Goal: Task Accomplishment & Management: Manage account settings

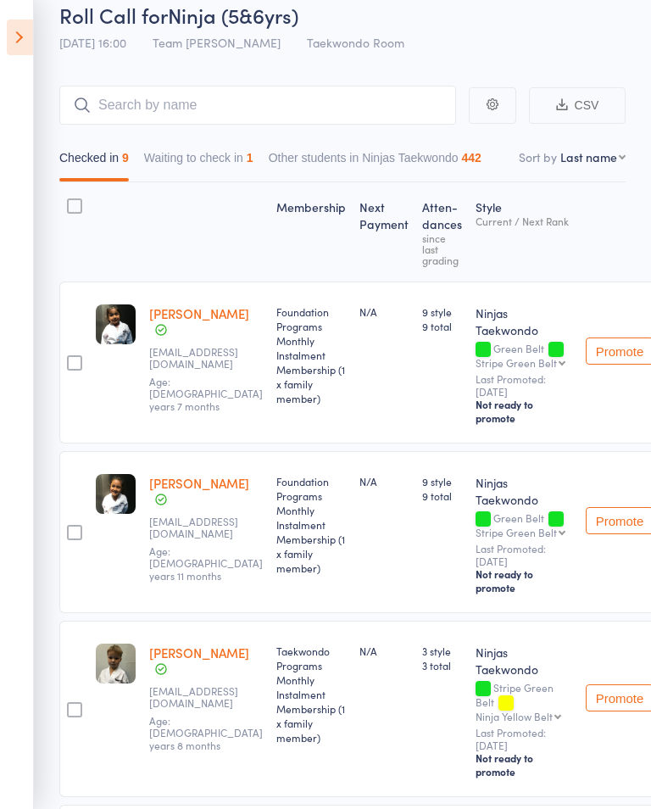
scroll to position [75, 0]
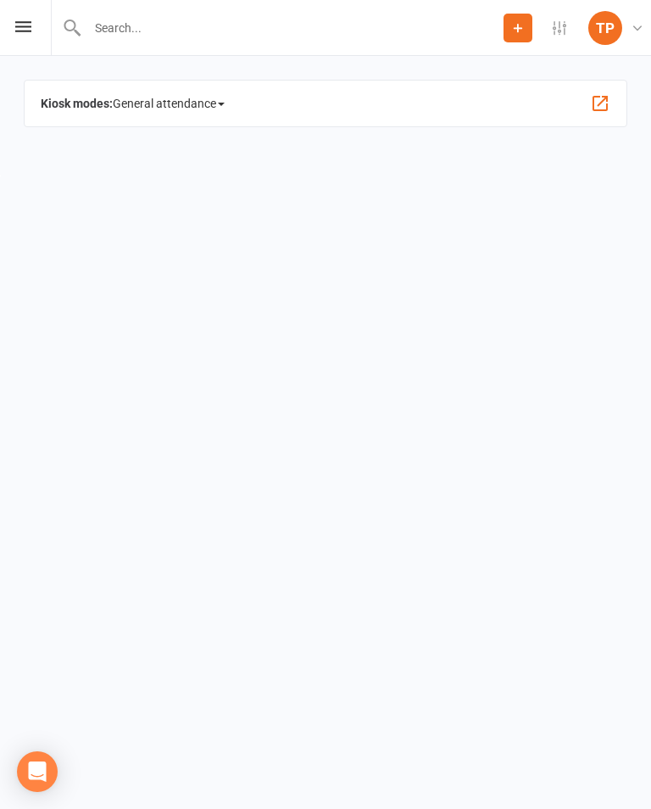
click at [19, 22] on icon at bounding box center [23, 26] width 16 height 11
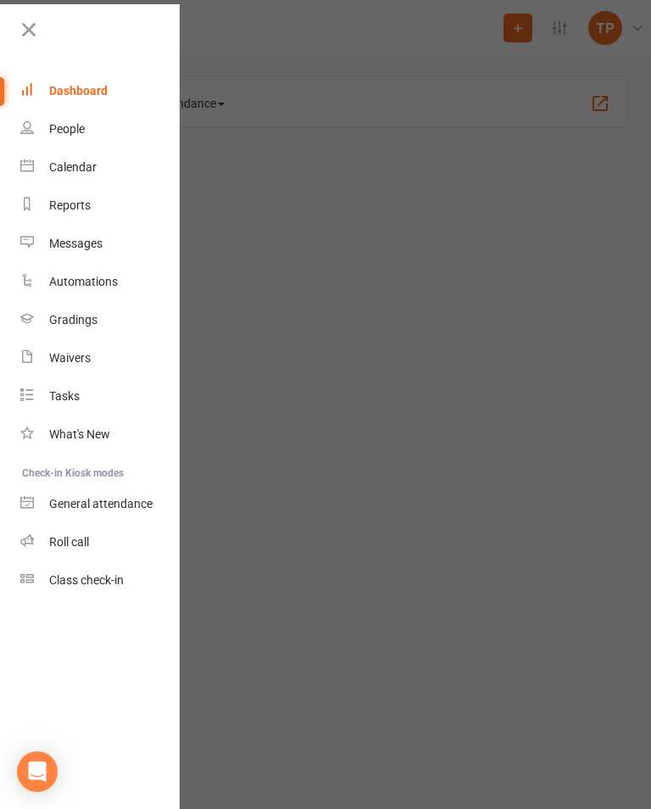
click at [84, 169] on div "Calendar" at bounding box center [72, 167] width 47 height 14
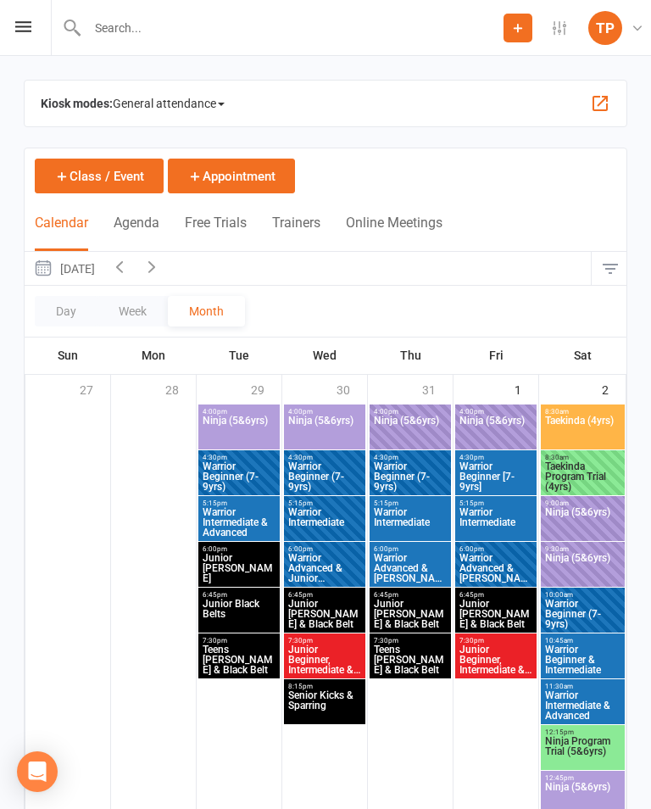
click at [568, 787] on span "Ninja (5&6yrs)" at bounding box center [582, 797] width 77 height 31
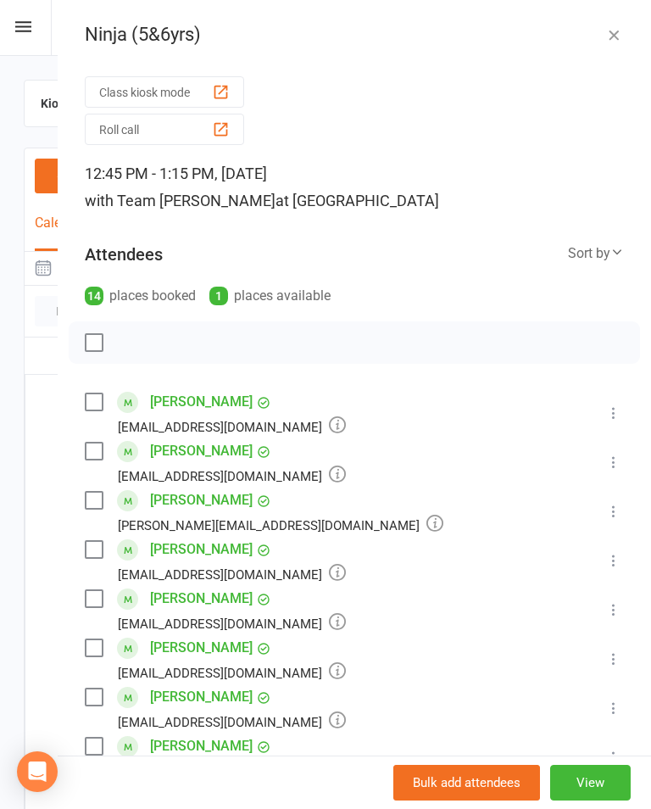
click at [28, 31] on icon at bounding box center [23, 26] width 16 height 11
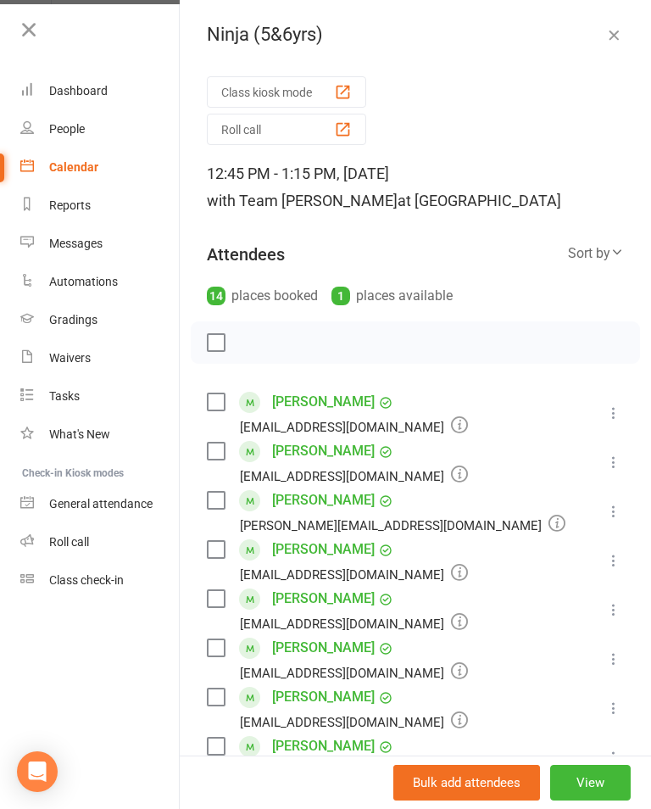
click at [44, 156] on link "Calendar" at bounding box center [100, 167] width 160 height 38
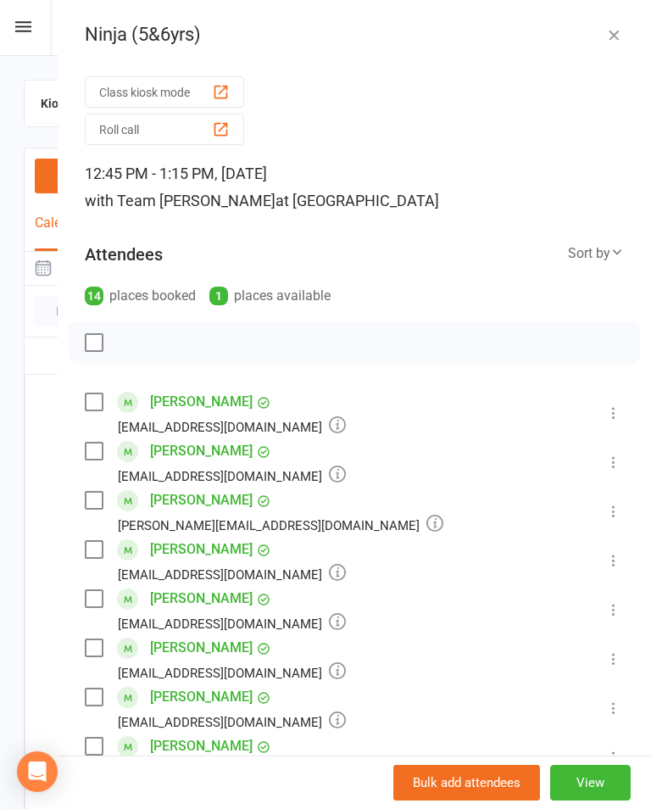
click at [47, 25] on div "Prospect Member Non-attending contact Class / event Appointment Grading event T…" at bounding box center [325, 28] width 651 height 56
click at [23, 25] on icon at bounding box center [23, 26] width 16 height 11
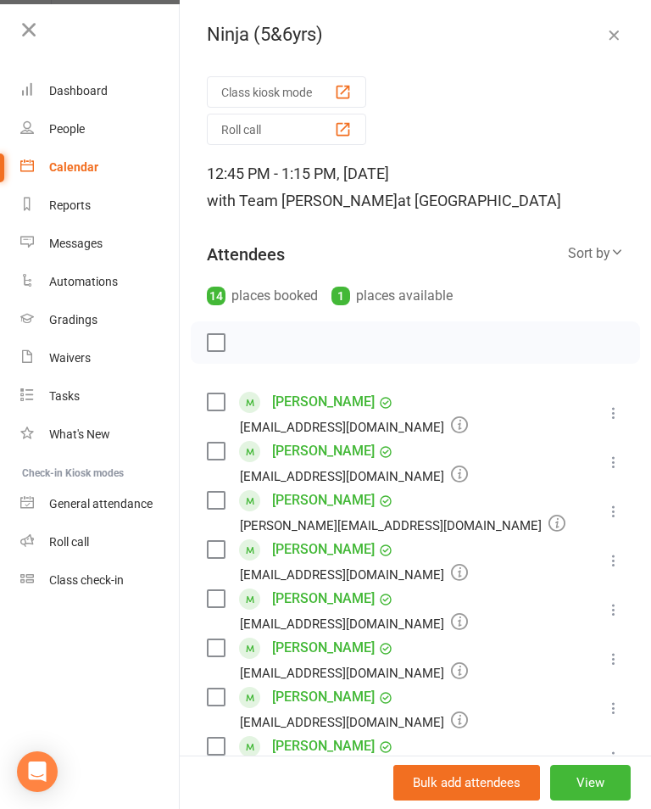
click at [36, 543] on link "Roll call" at bounding box center [100, 542] width 160 height 38
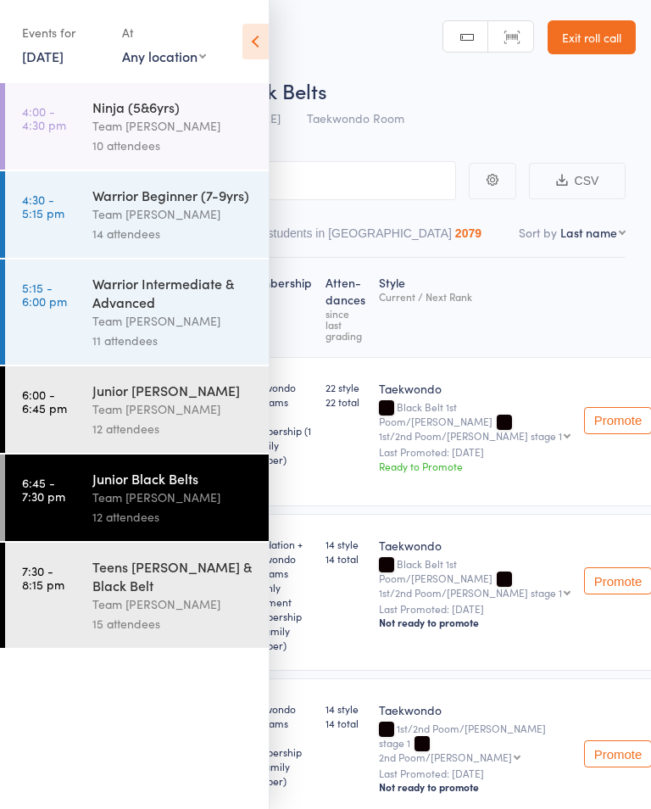
click at [87, 563] on link "7:30 - 8:15 pm Teens Cho Dan Bo & Black Belt Team Carlo Preston 15 attendees" at bounding box center [137, 595] width 264 height 105
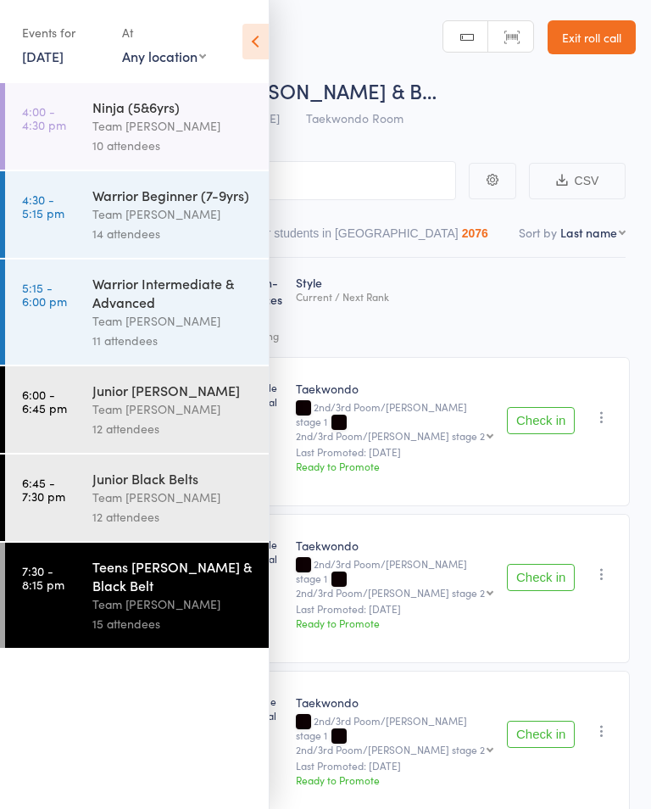
click at [267, 49] on icon at bounding box center [255, 42] width 26 height 36
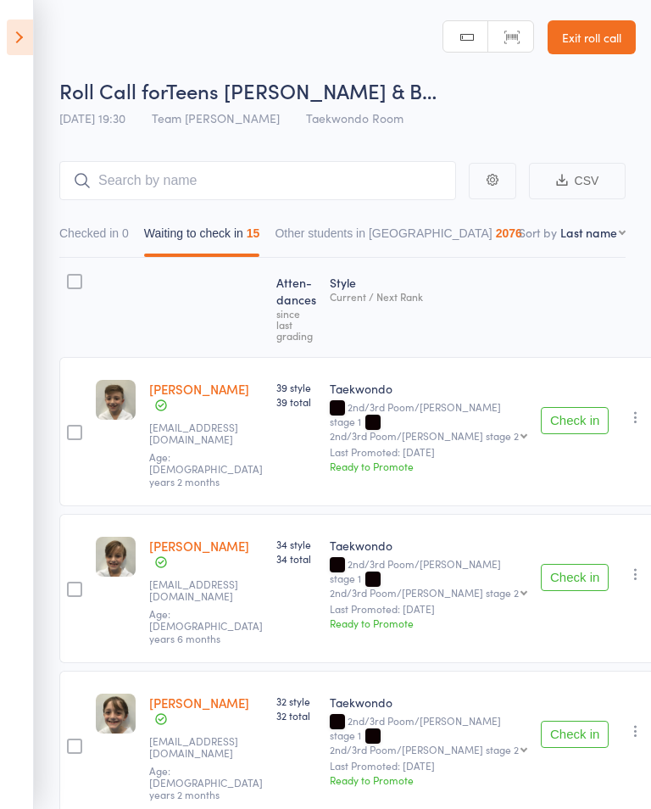
click at [10, 43] on icon at bounding box center [20, 37] width 26 height 36
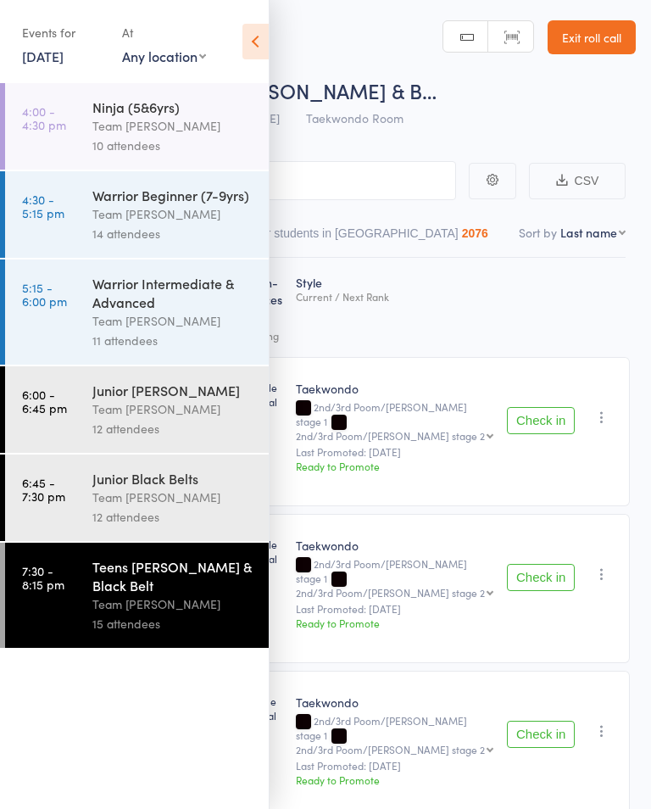
click at [259, 37] on icon at bounding box center [255, 42] width 26 height 36
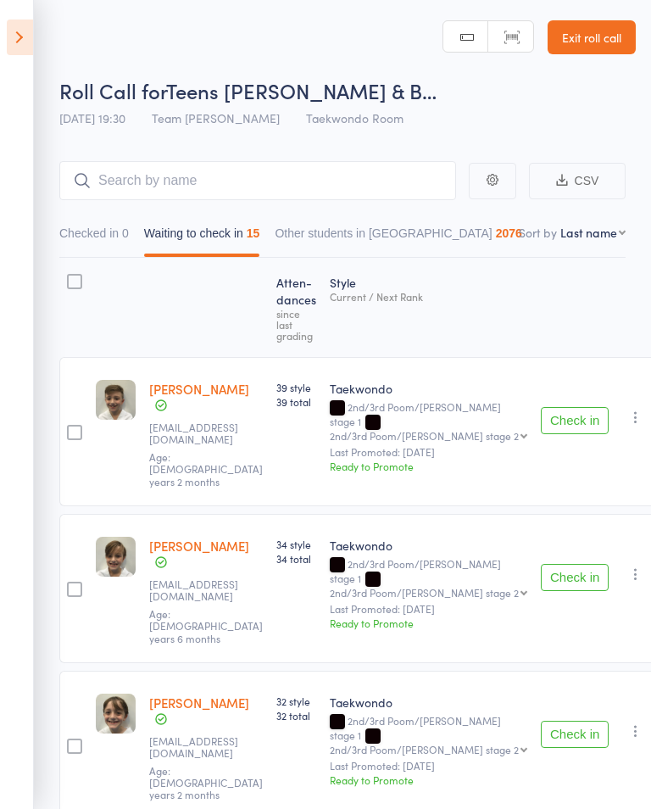
click at [22, 45] on icon at bounding box center [20, 37] width 26 height 36
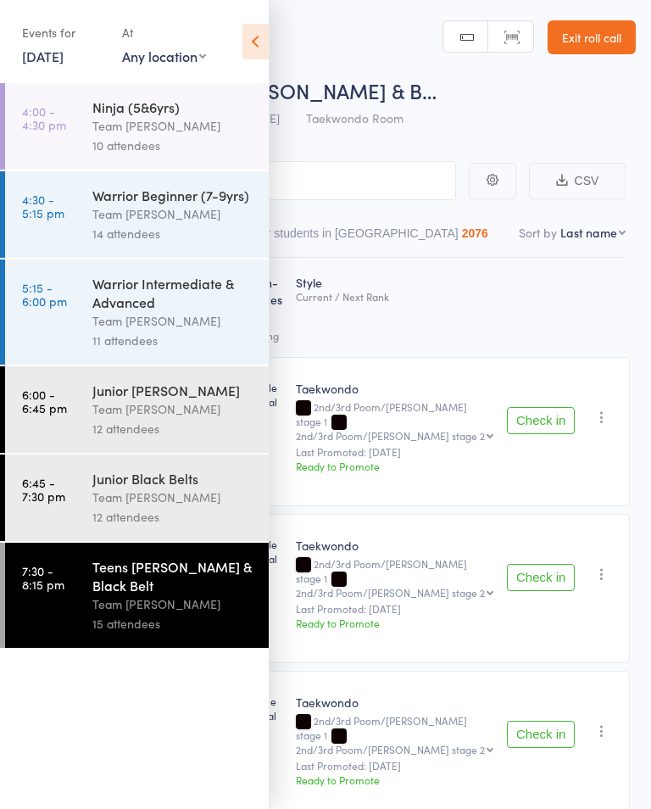
click at [27, 58] on link "[DATE]" at bounding box center [43, 56] width 42 height 19
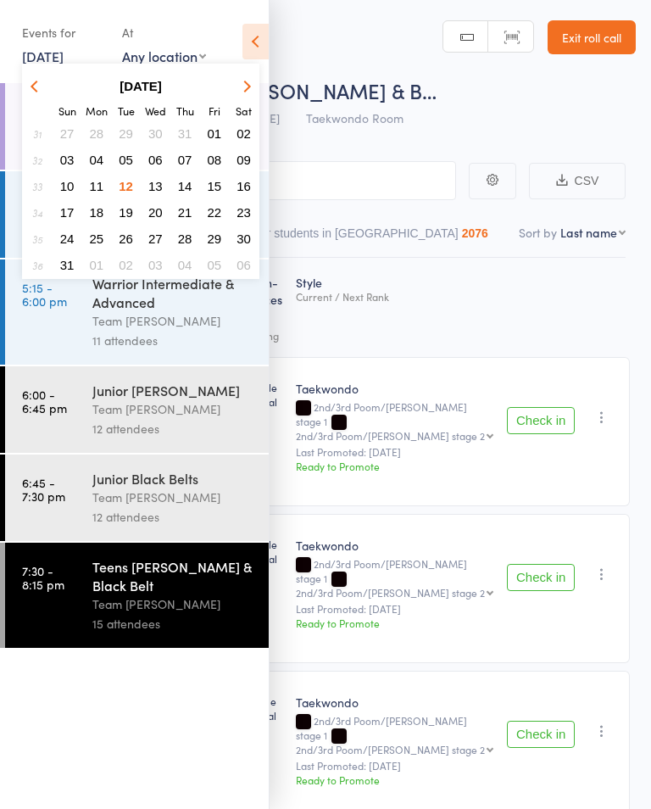
click at [153, 177] on button "13" at bounding box center [155, 186] width 26 height 23
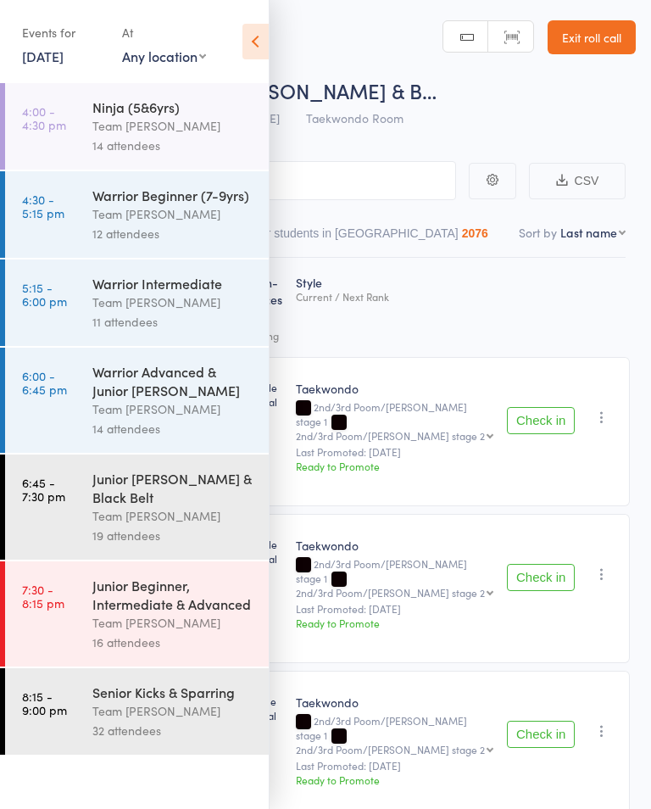
click at [88, 220] on link "4:30 - 5:15 pm Warrior Beginner (7-9yrs) Team Carlo Preston 12 attendees" at bounding box center [137, 214] width 264 height 86
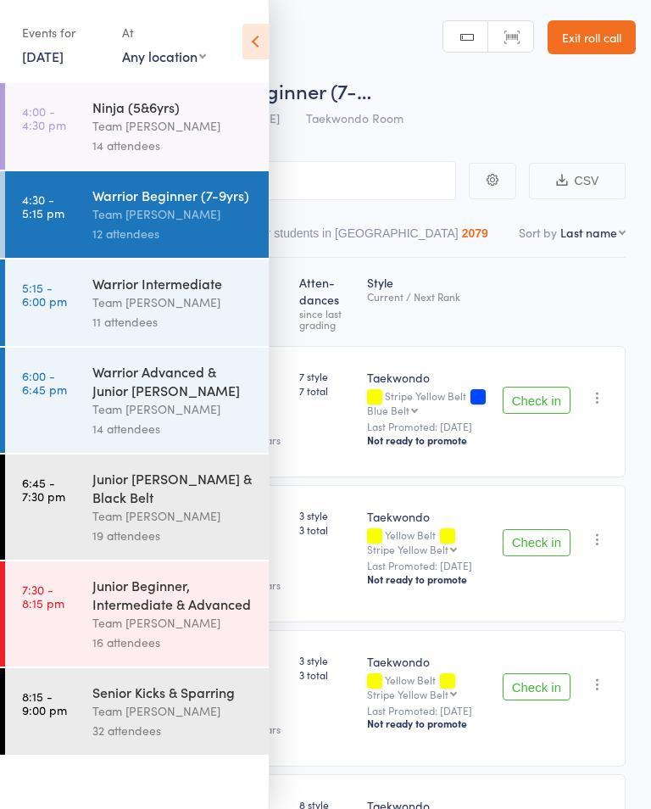
click at [41, 339] on link "5:15 - 6:00 pm Warrior Intermediate Team Carlo Preston 11 attendees" at bounding box center [137, 302] width 264 height 86
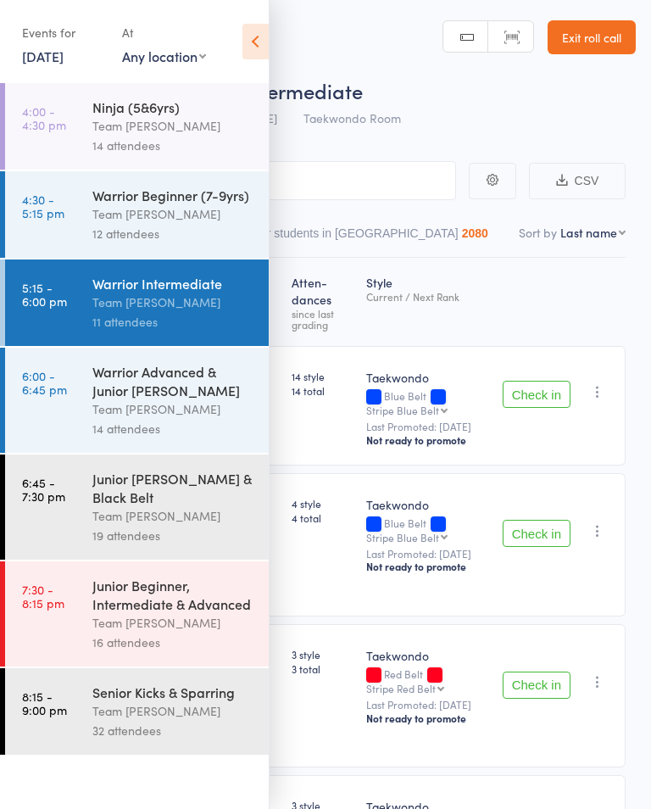
click at [259, 33] on icon at bounding box center [255, 42] width 26 height 36
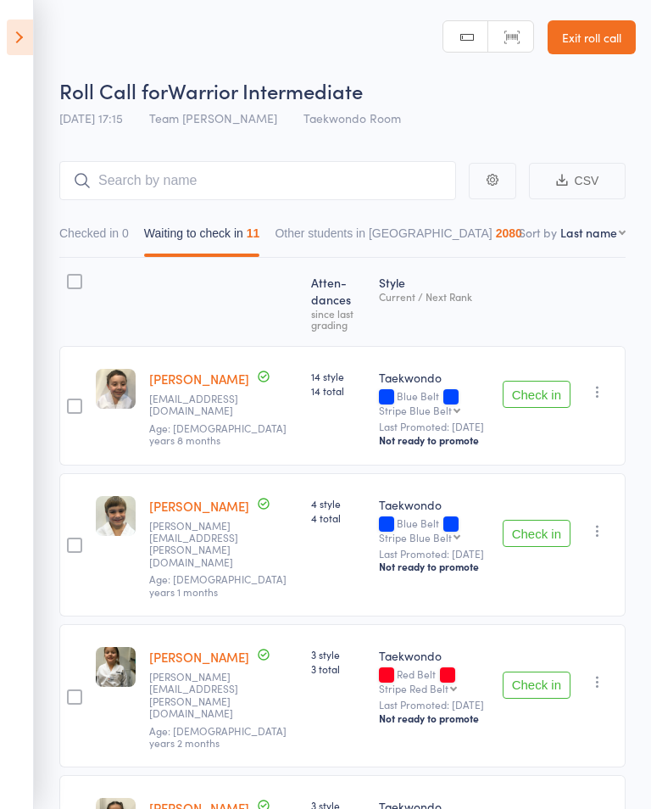
click at [29, 46] on icon at bounding box center [20, 37] width 26 height 36
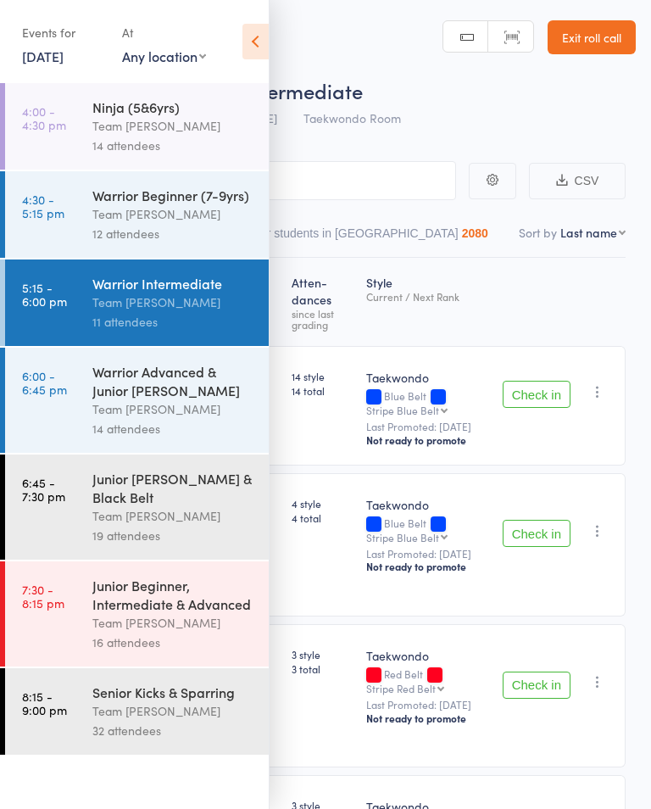
click at [262, 43] on icon at bounding box center [255, 42] width 26 height 36
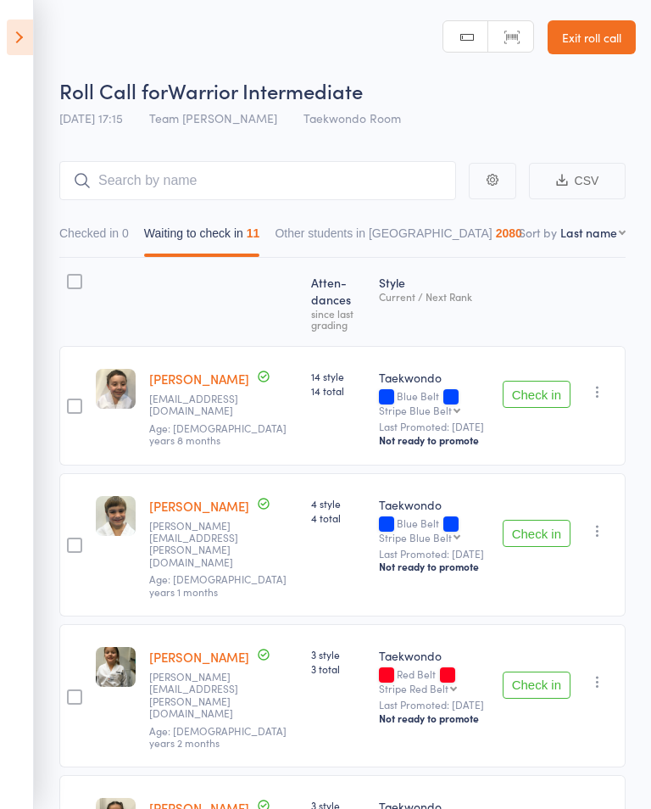
click at [578, 234] on select "First name Last name Birthday today? Behind on payments? Check in time Next pay…" at bounding box center [592, 232] width 65 height 17
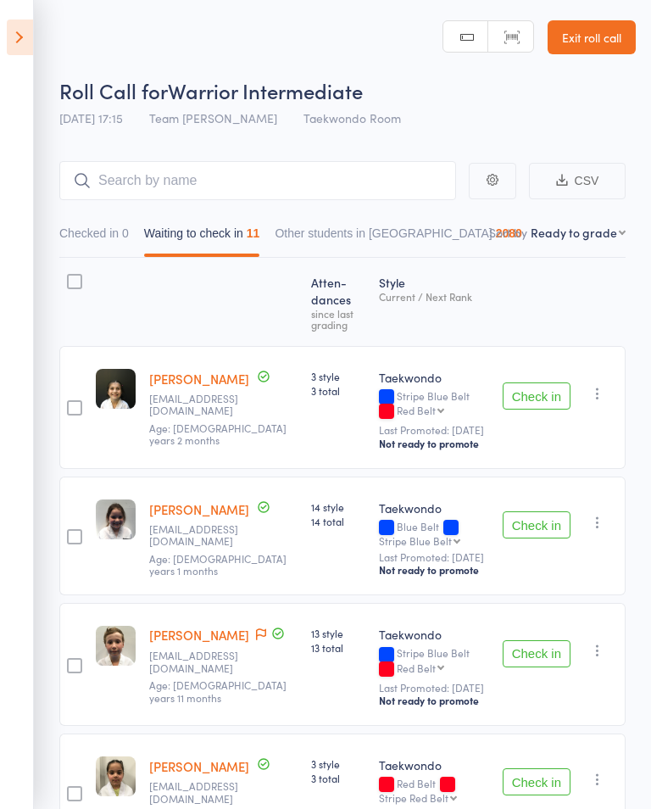
click at [591, 224] on nav "Checked in 0 Waiting to check in 11 Other students in Taekwondo 2080" at bounding box center [343, 237] width 582 height 39
click at [610, 236] on select "First name Last name Birthday today? Behind on payments? Check in time Next pay…" at bounding box center [578, 232] width 95 height 17
select select "10"
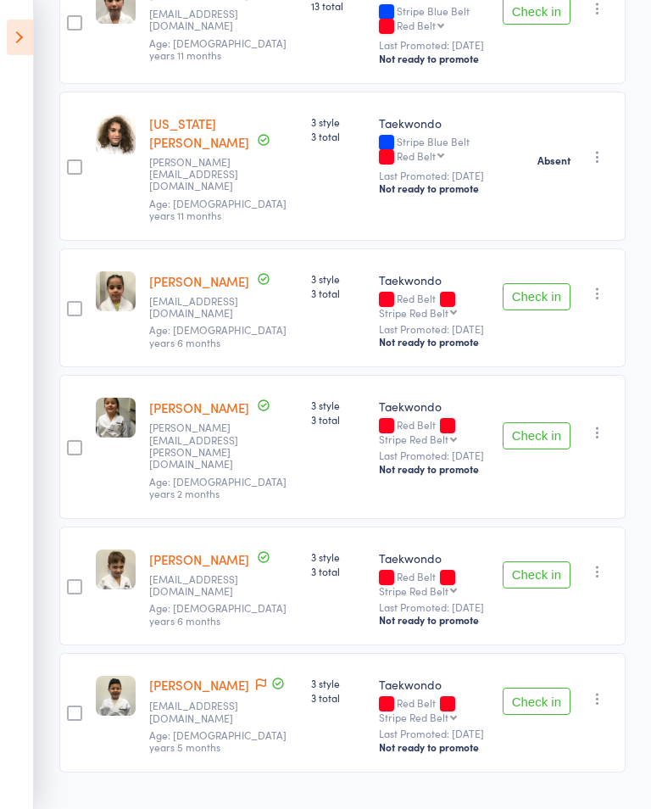
scroll to position [1112, 0]
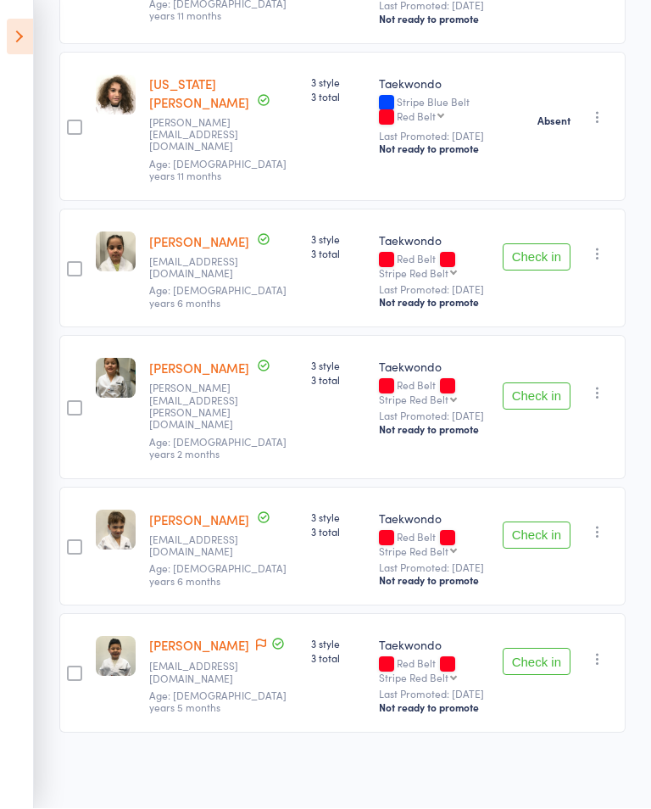
click at [9, 32] on icon at bounding box center [20, 37] width 26 height 36
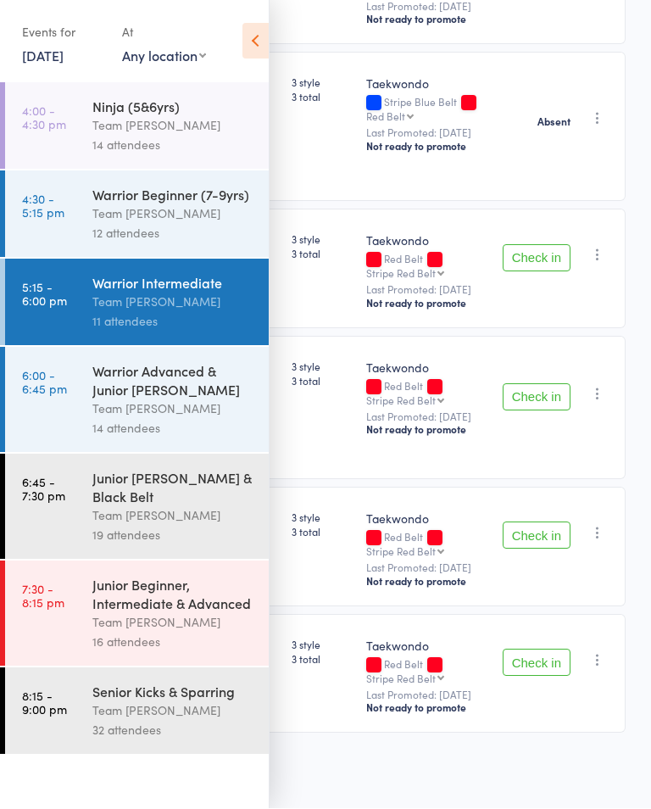
scroll to position [1017, 0]
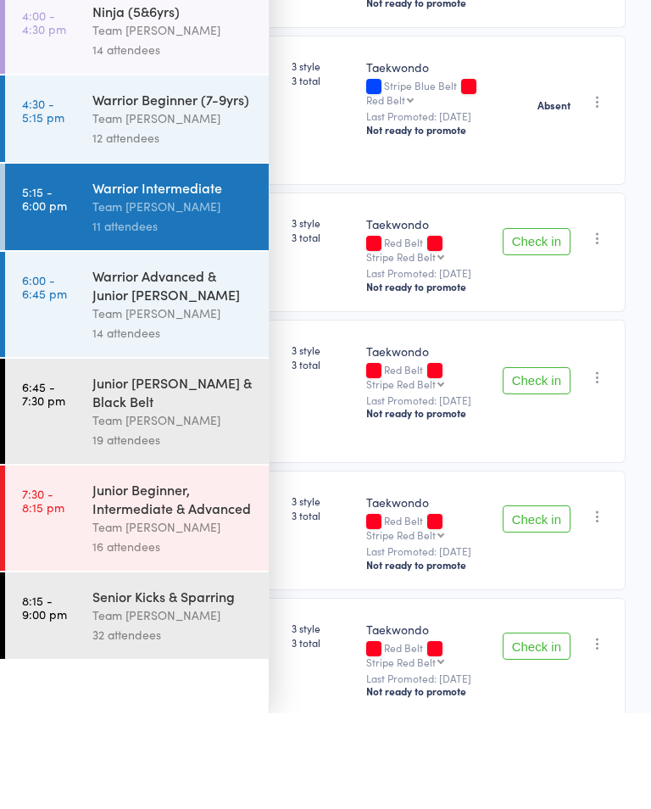
click at [125, 469] on div "Junior Cho Dan Bo & Black Belt" at bounding box center [173, 487] width 162 height 37
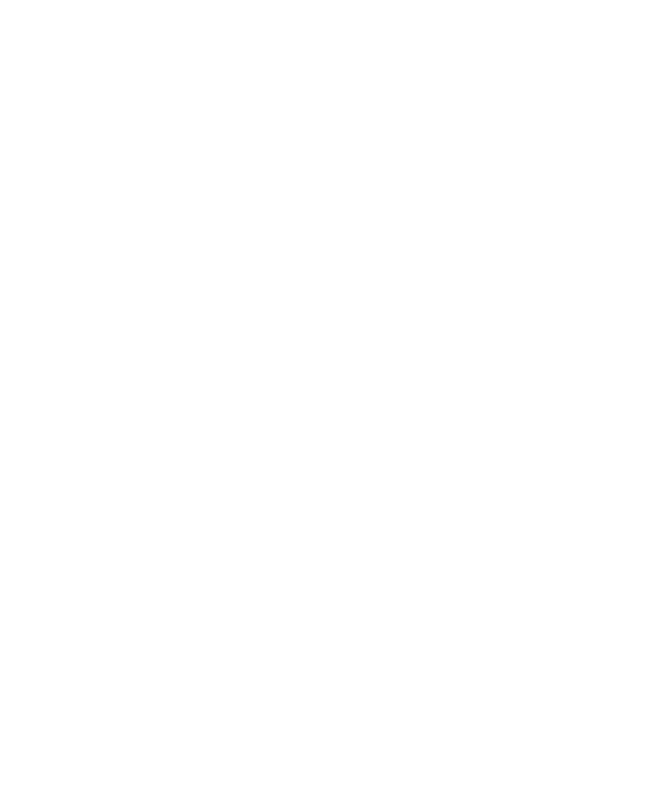
scroll to position [1113, 0]
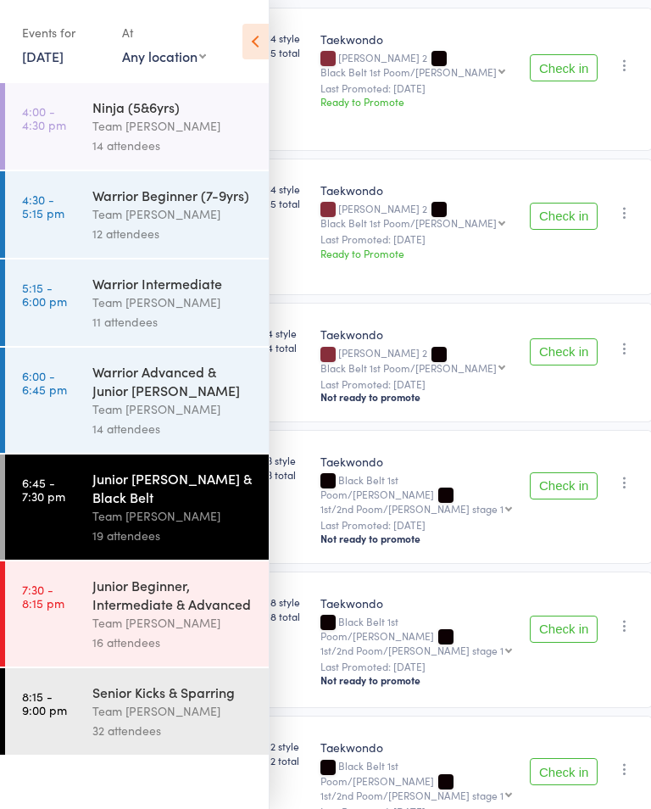
click at [111, 331] on div "11 attendees" at bounding box center [173, 321] width 162 height 19
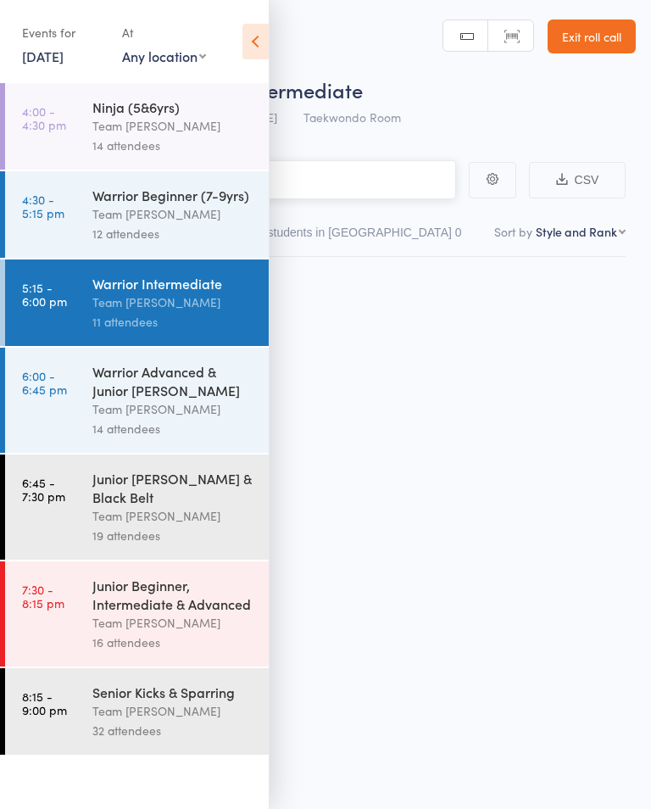
scroll to position [1, 0]
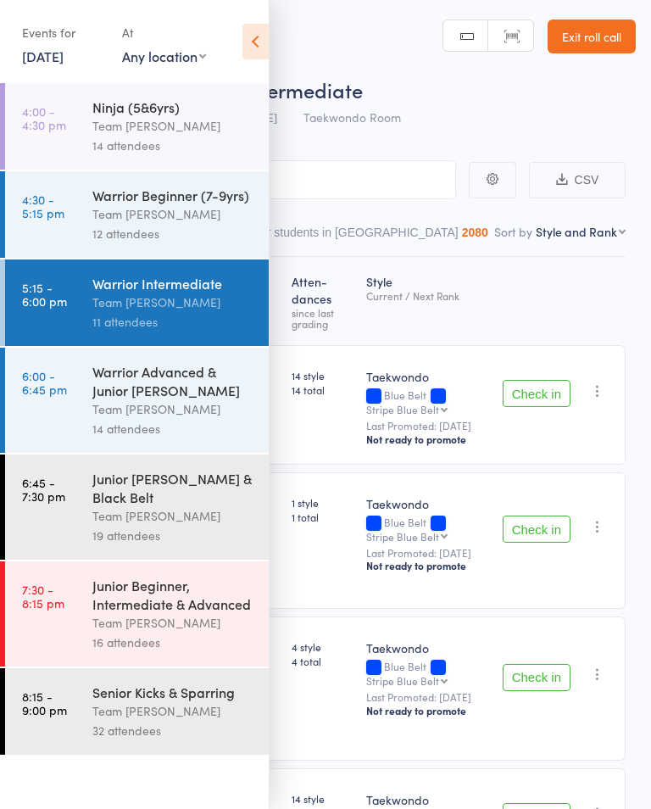
click at [263, 51] on icon at bounding box center [255, 42] width 26 height 36
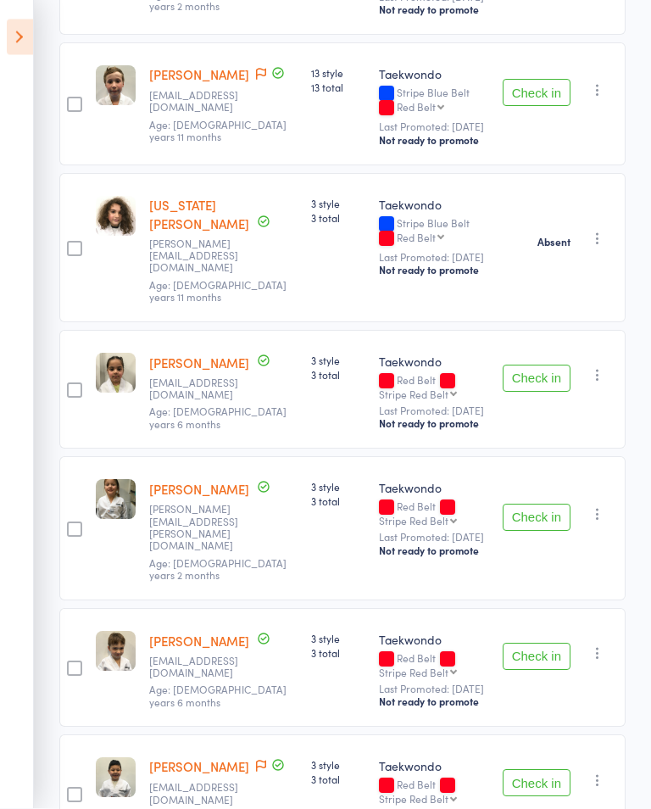
scroll to position [1112, 0]
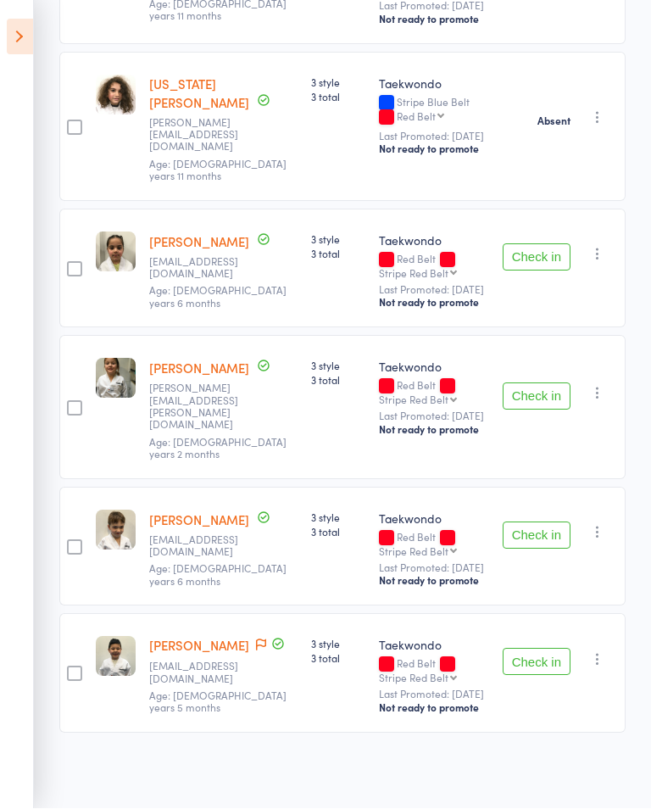
click at [25, 36] on icon at bounding box center [20, 37] width 26 height 36
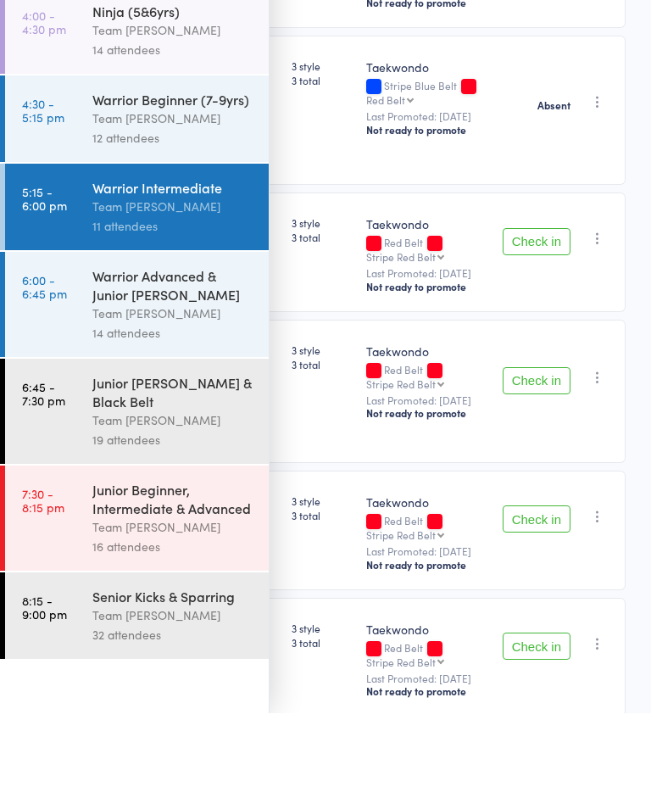
click at [90, 454] on link "6:45 - 7:30 pm Junior Cho Dan Bo & Black Belt Team Carlo Preston 19 attendees" at bounding box center [137, 506] width 264 height 105
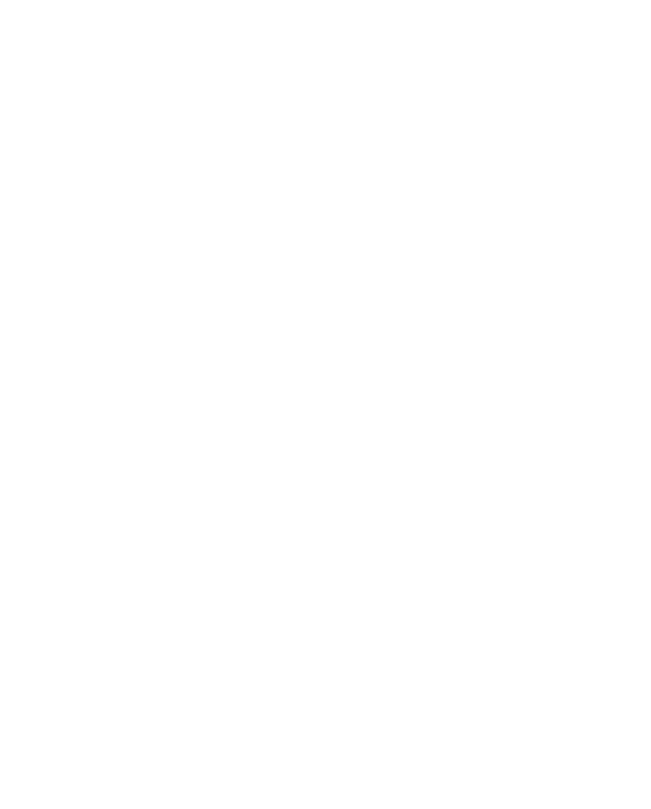
scroll to position [1113, 0]
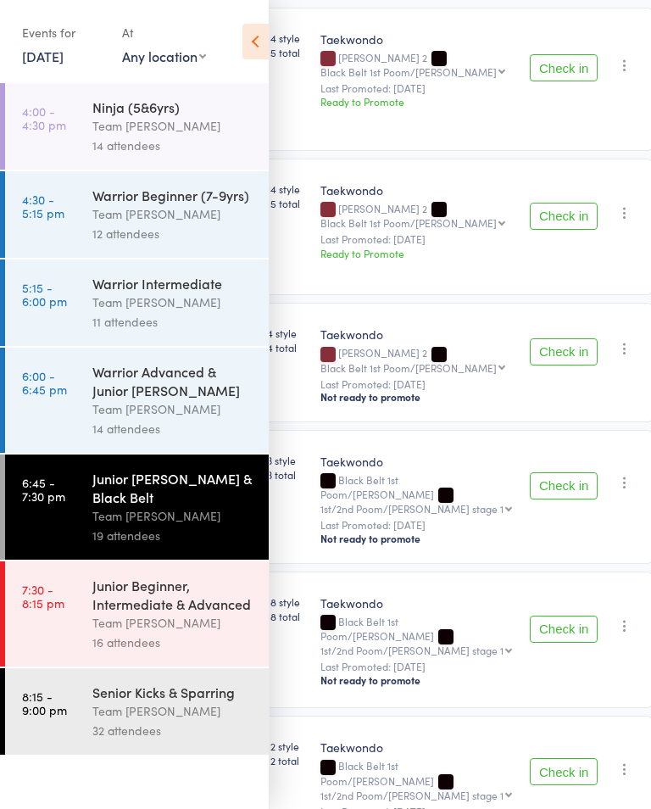
click at [89, 428] on link "6:00 - 6:45 pm Warrior Advanced & Junior Cho Dan Bo Team Carlo Preston 14 atten…" at bounding box center [137, 400] width 264 height 105
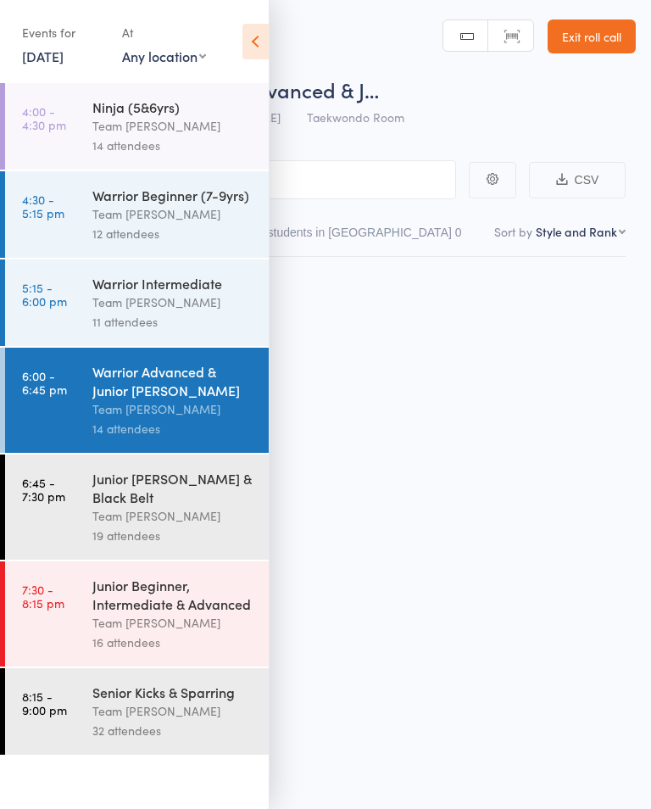
scroll to position [1, 0]
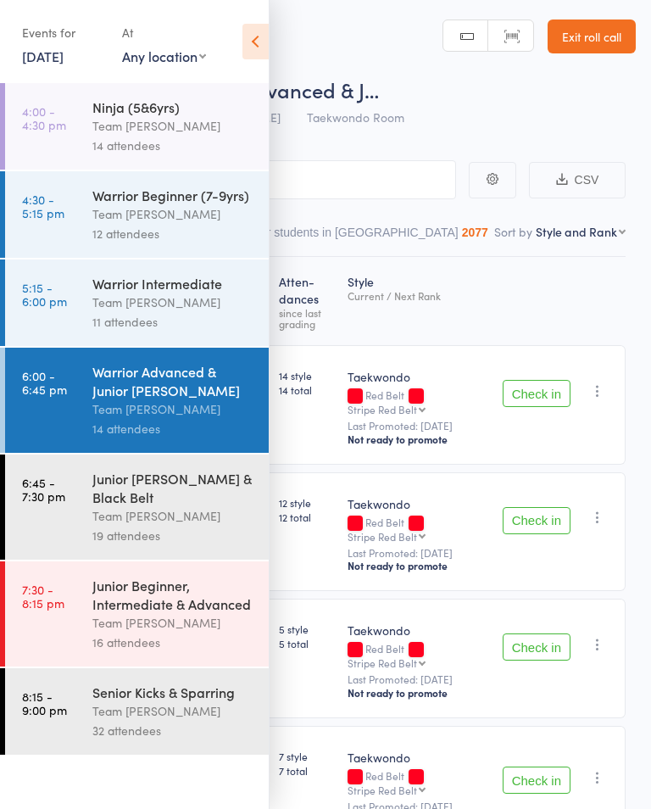
click at [253, 56] on icon at bounding box center [255, 42] width 26 height 36
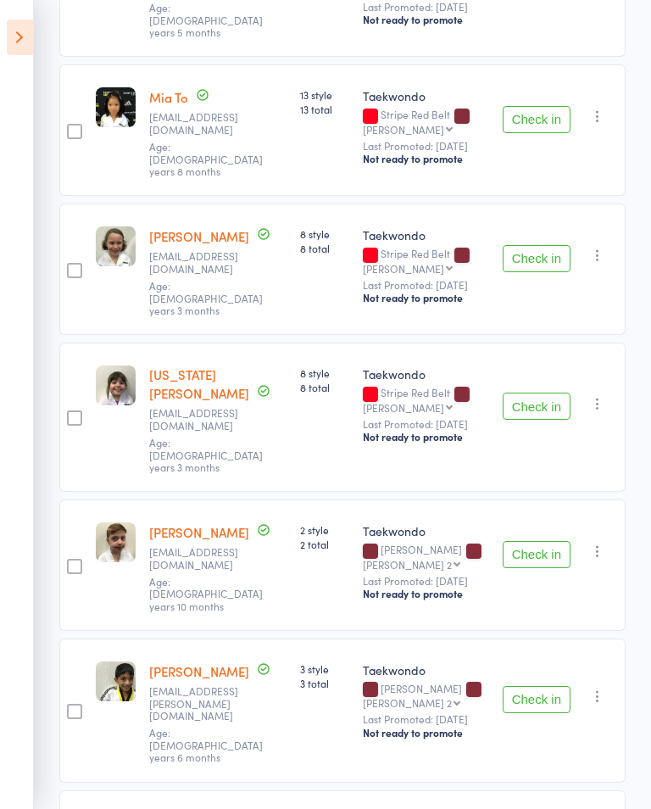
scroll to position [1447, 0]
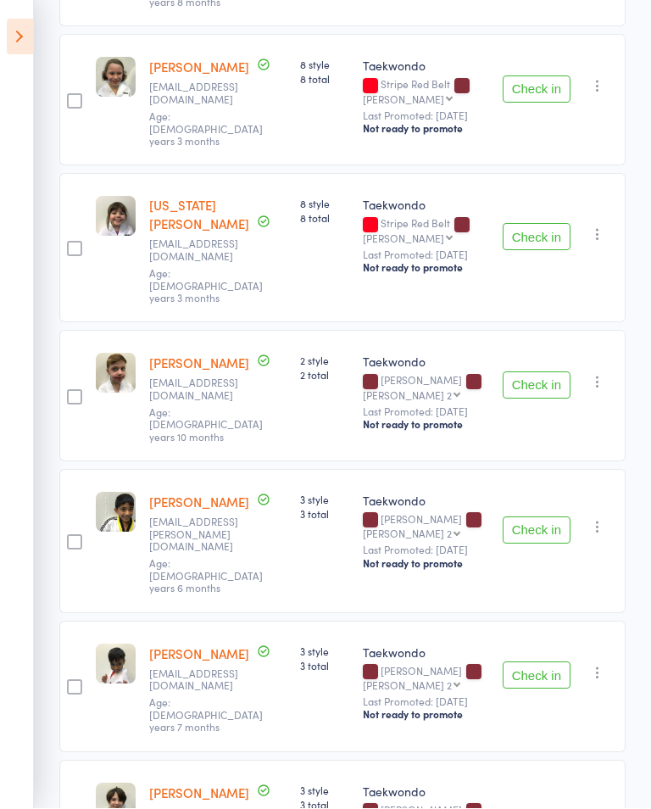
click at [26, 50] on icon at bounding box center [20, 37] width 26 height 36
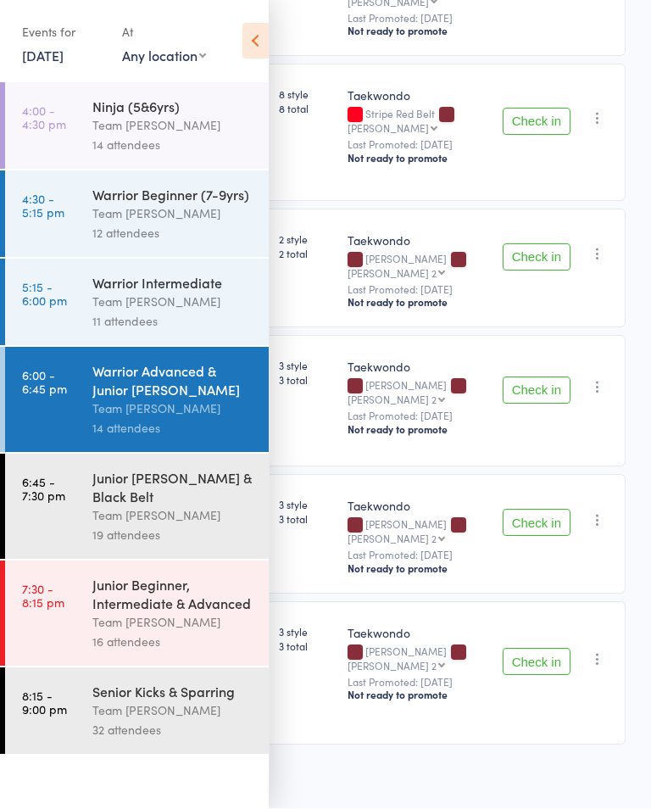
scroll to position [1347, 0]
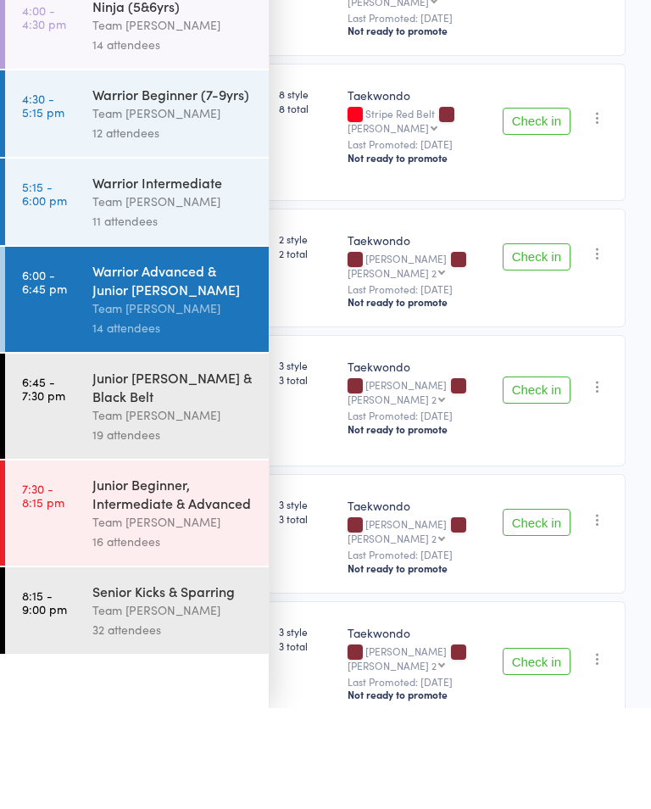
click at [128, 613] on div "Team [PERSON_NAME]" at bounding box center [173, 622] width 162 height 19
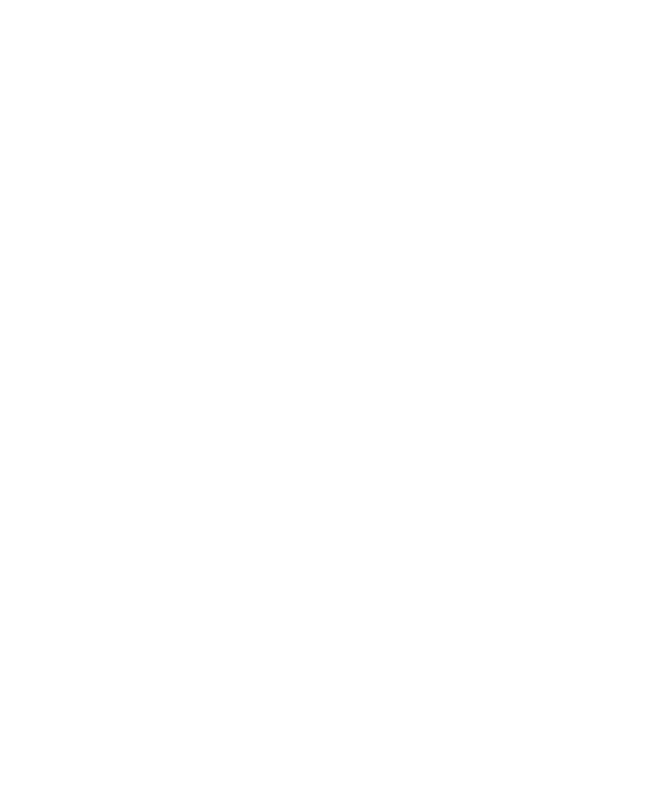
scroll to position [1448, 0]
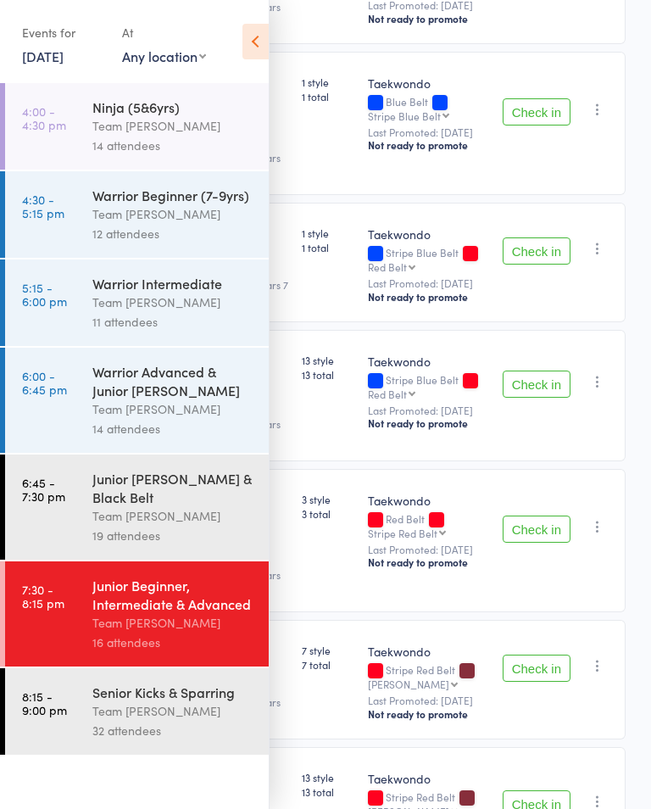
click at [257, 43] on icon at bounding box center [255, 42] width 26 height 36
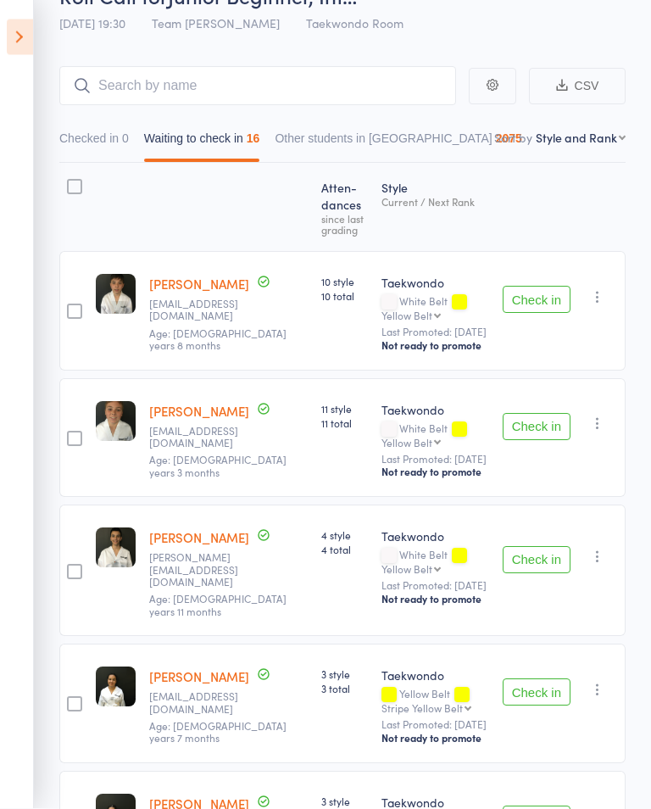
scroll to position [0, 0]
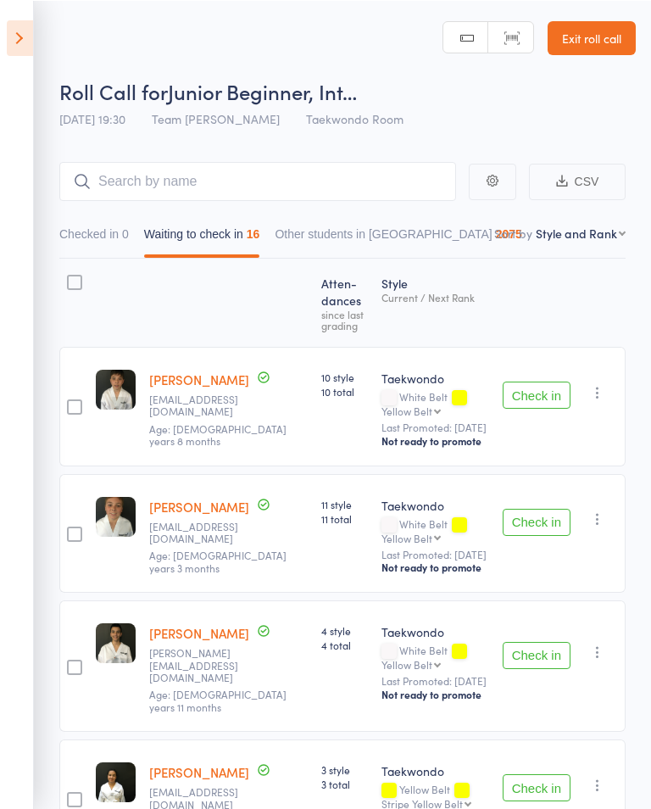
click at [25, 42] on icon at bounding box center [20, 37] width 26 height 36
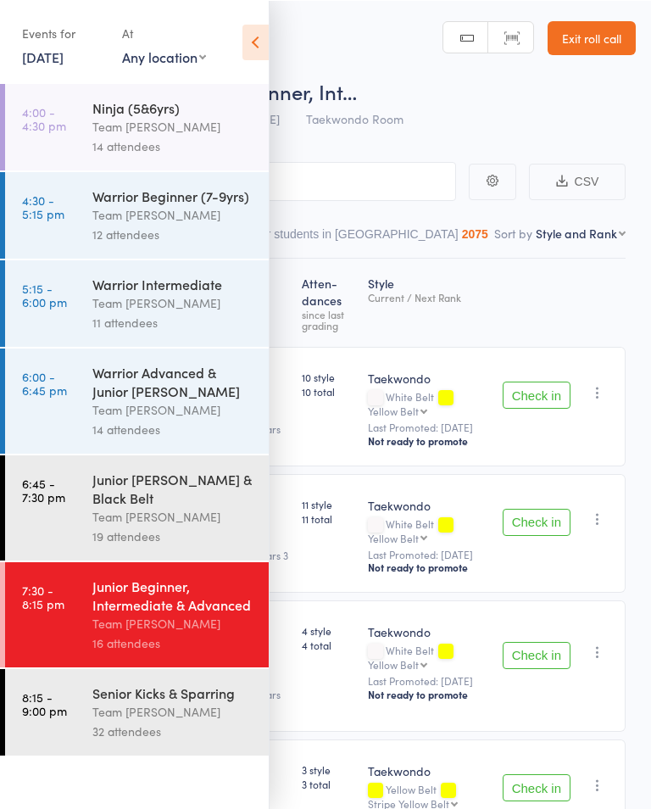
click at [235, 50] on div "Events for 13 Aug, 2025 13 Aug, 2025 August 2025 Sun Mon Tue Wed Thu Fri Sat 31…" at bounding box center [134, 43] width 269 height 86
click at [253, 49] on icon at bounding box center [255, 42] width 26 height 36
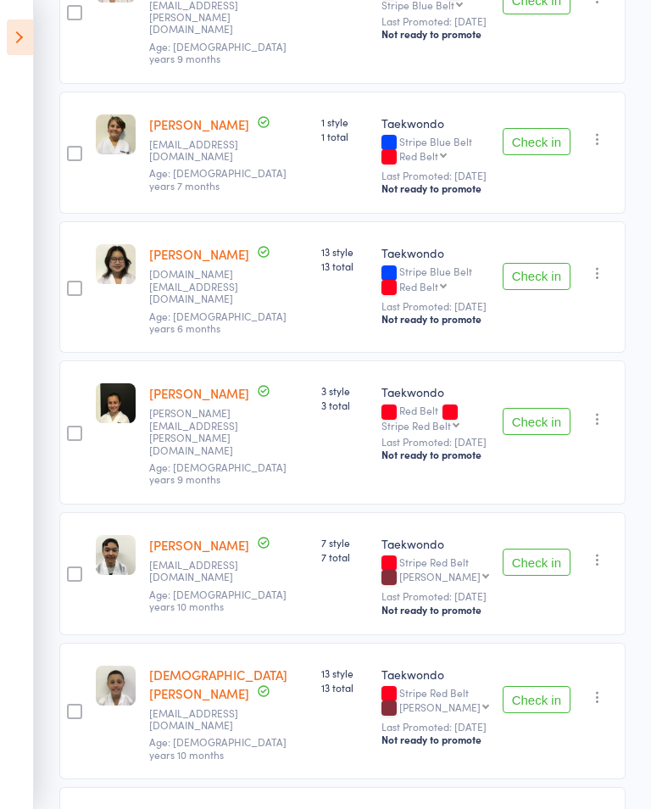
scroll to position [1618, 0]
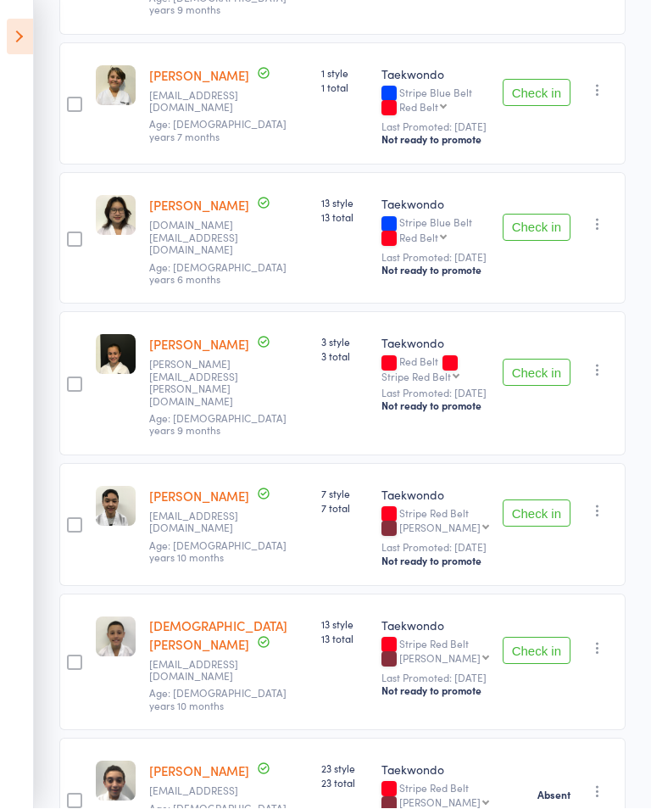
click at [29, 39] on icon at bounding box center [20, 37] width 26 height 36
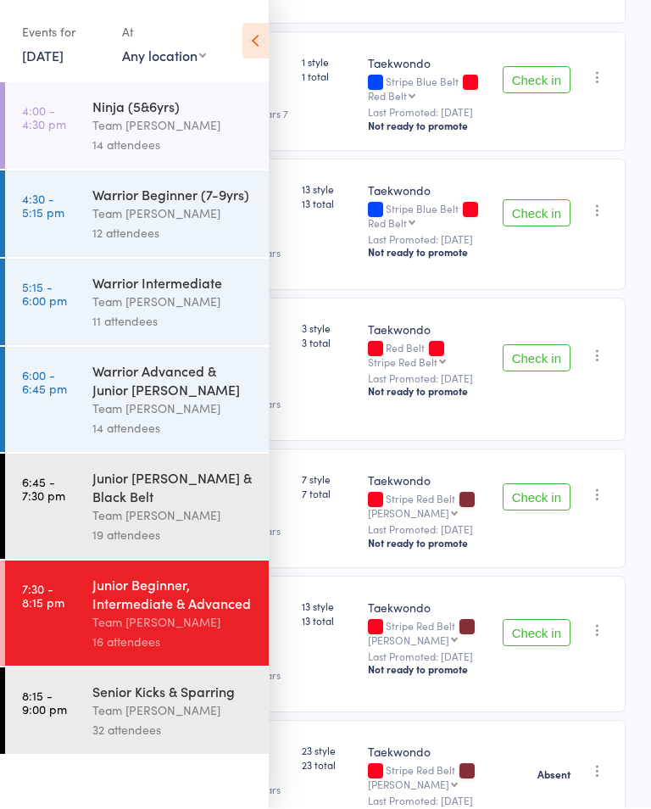
scroll to position [1579, 0]
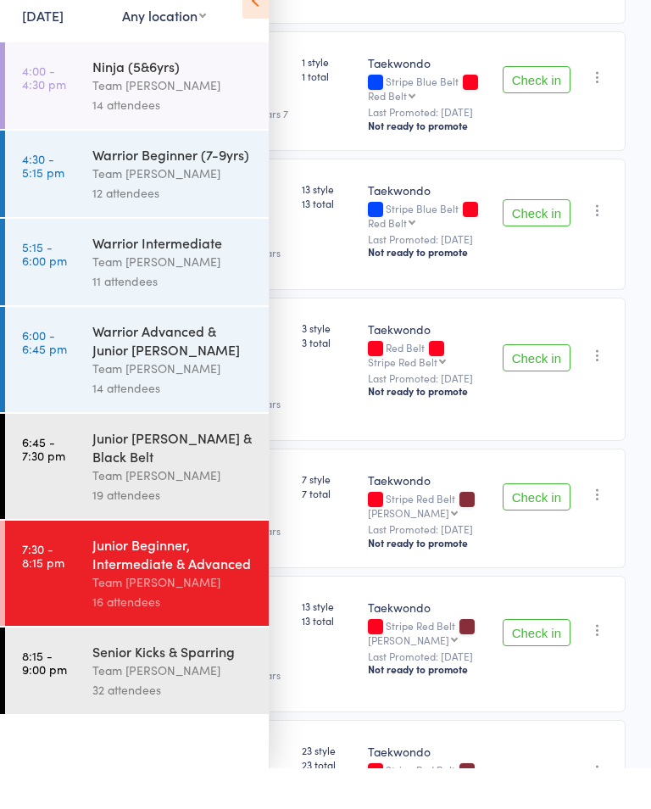
click at [185, 506] on div "Team [PERSON_NAME]" at bounding box center [173, 515] width 162 height 19
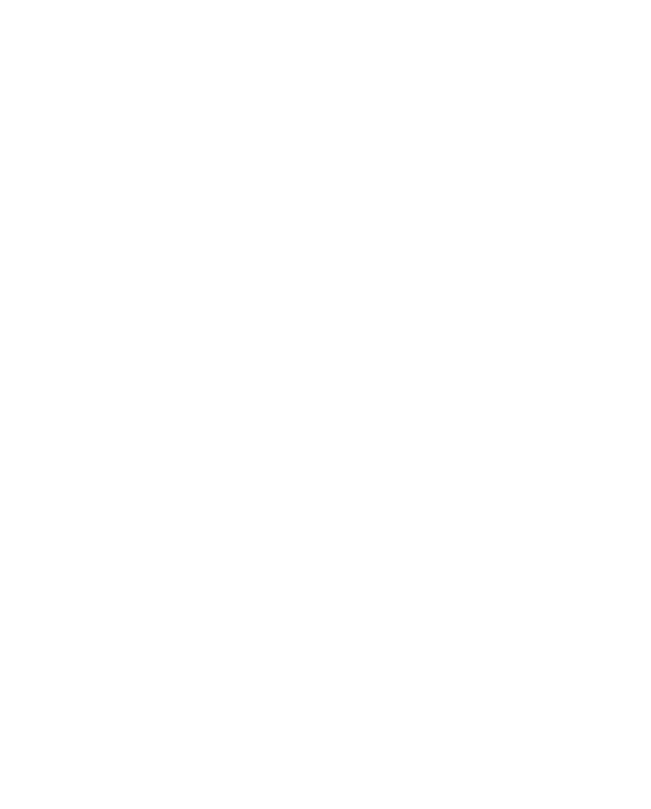
scroll to position [1619, 0]
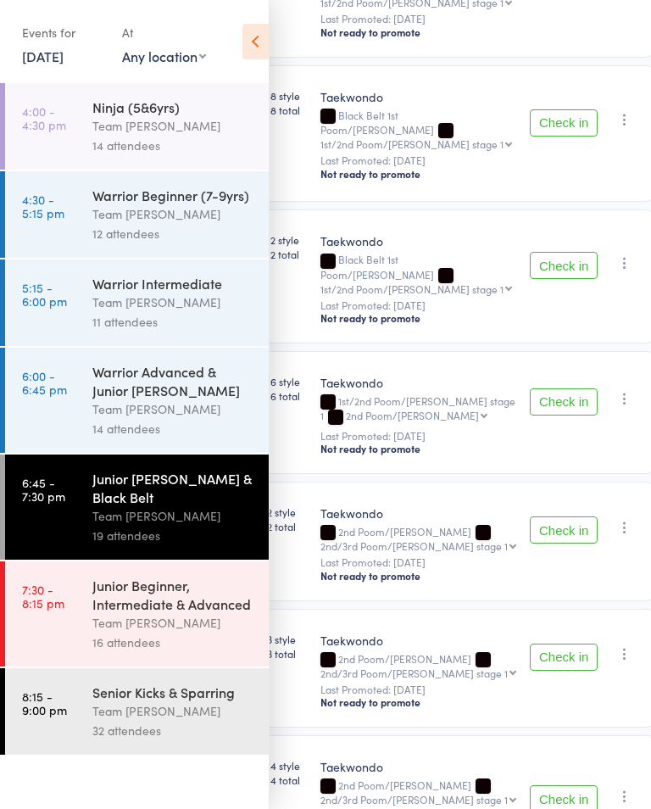
click at [249, 36] on icon at bounding box center [255, 42] width 26 height 36
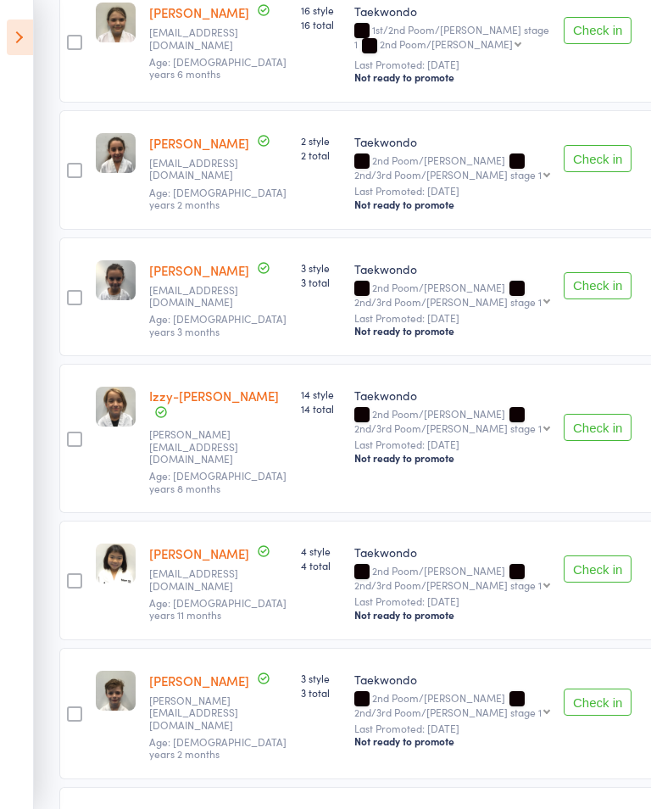
scroll to position [1994, 0]
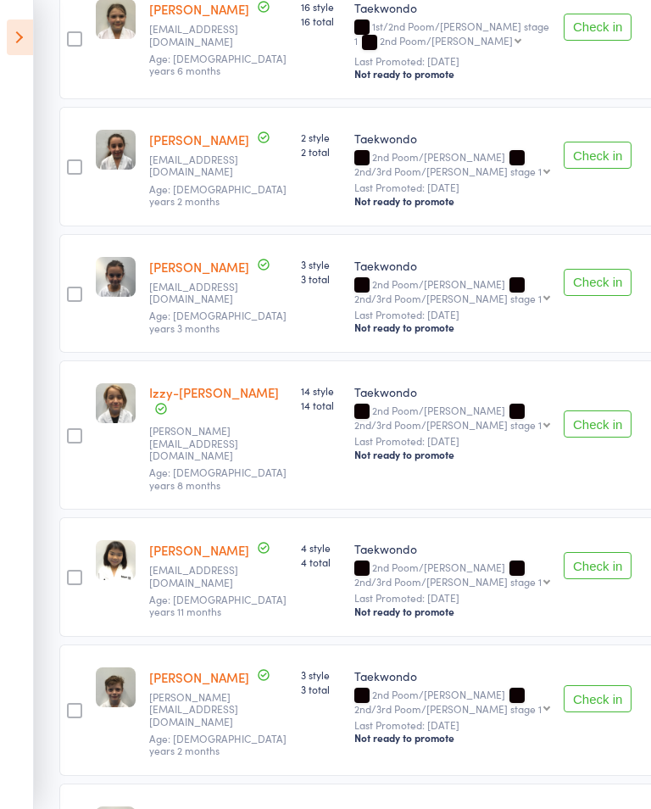
click at [25, 498] on aside "Events for 13 Aug, 2025 13 Aug, 2025 August 2025 Sun Mon Tue Wed Thu Fri Sat 31…" at bounding box center [17, 404] width 34 height 809
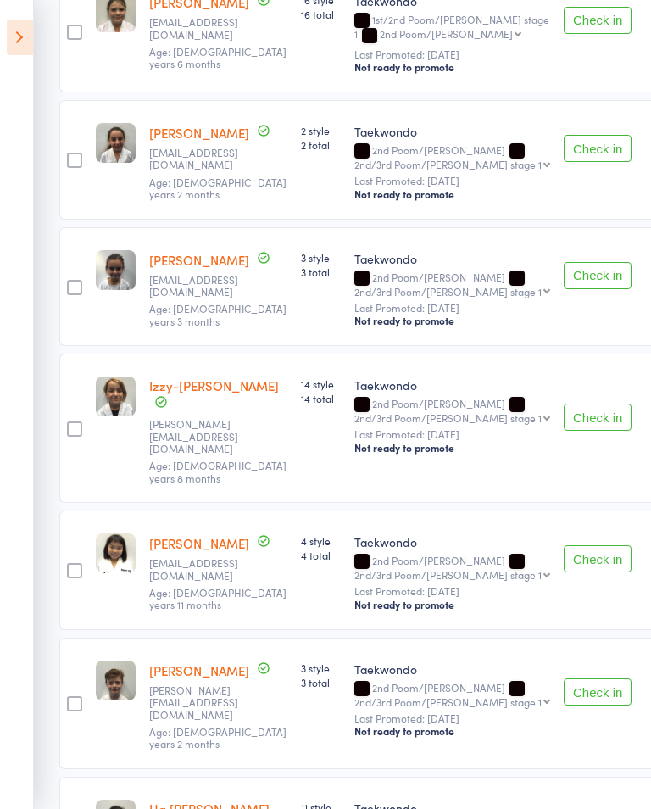
scroll to position [2003, 0]
